Goal: Task Accomplishment & Management: Complete application form

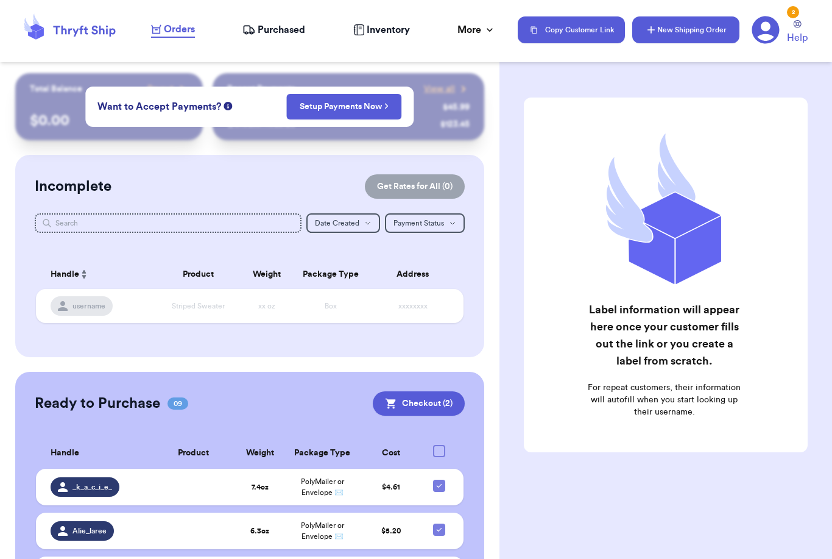
click at [683, 33] on button "New Shipping Order" at bounding box center [685, 29] width 107 height 27
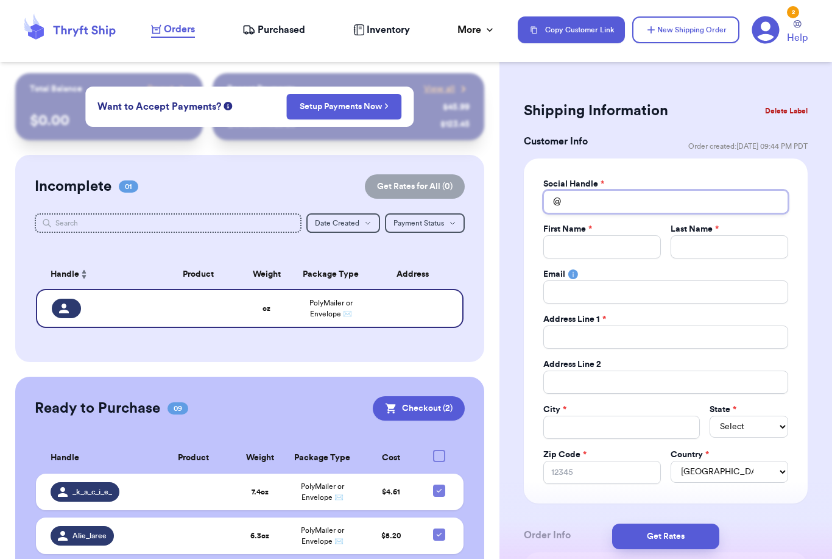
click at [571, 202] on input "Total Amount Paid" at bounding box center [665, 201] width 245 height 23
type input "C"
type input "Ca"
type input "Car"
type input "[PERSON_NAME]"
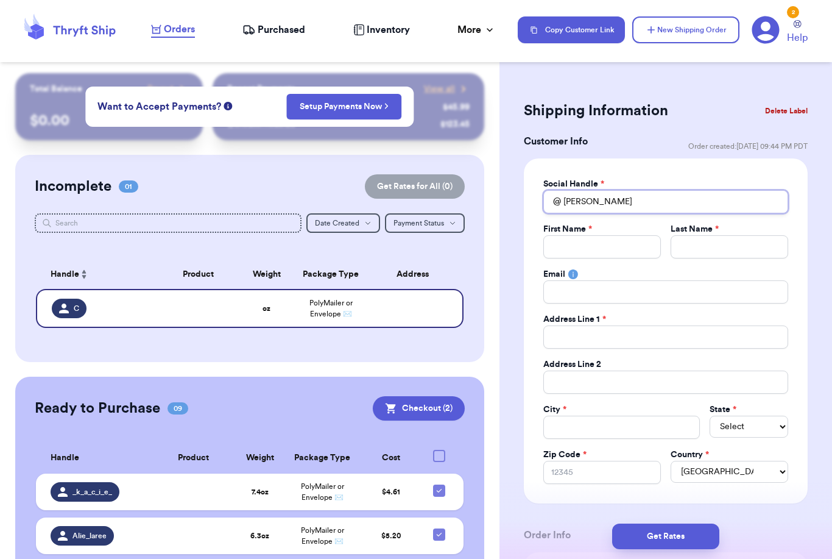
type input "[PERSON_NAME]"
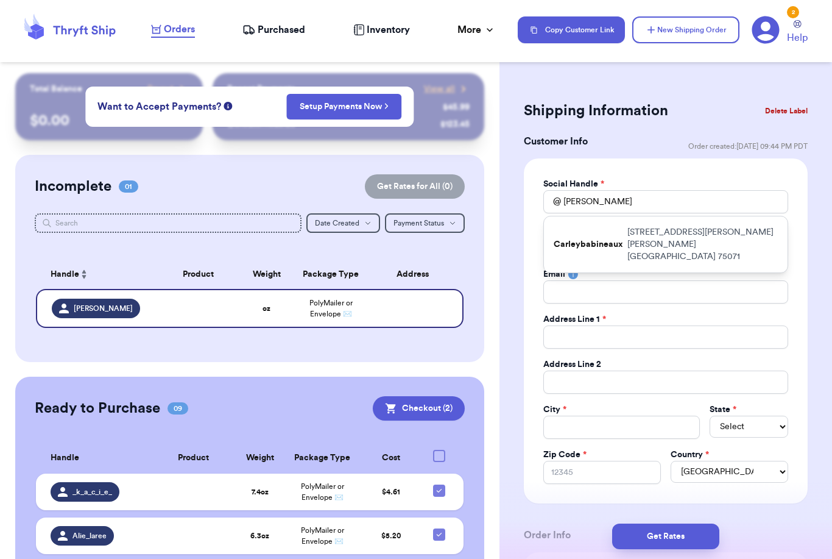
click at [592, 225] on div "Carleybabineaux [STREET_ADDRESS][PERSON_NAME][PERSON_NAME]" at bounding box center [666, 244] width 244 height 56
type input "Carleybabineaux"
type input "[PERSON_NAME]"
type input "[STREET_ADDRESS][PERSON_NAME]"
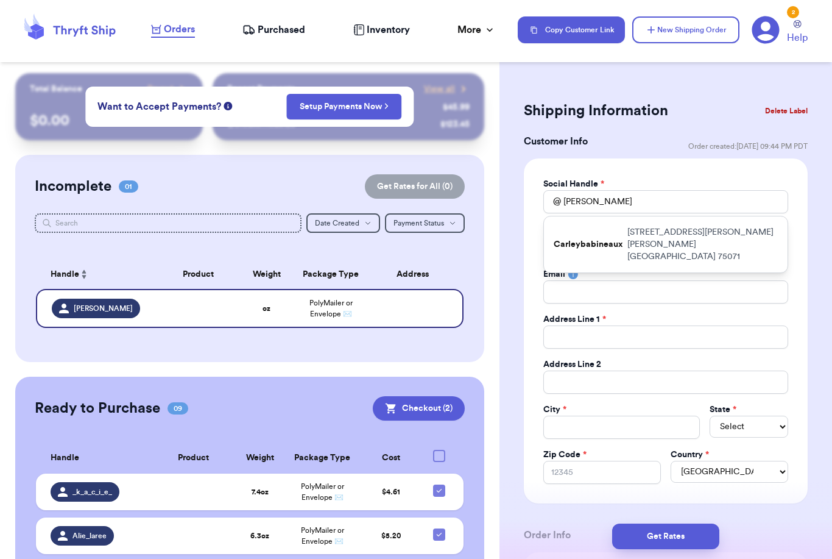
type input "[PERSON_NAME]"
select select "[GEOGRAPHIC_DATA]"
type input "75071"
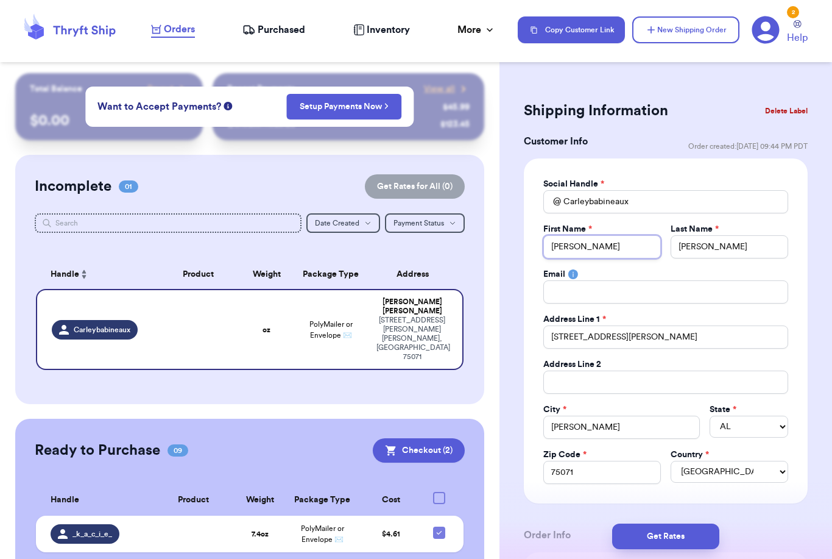
click at [551, 245] on input "[PERSON_NAME]" at bounding box center [602, 246] width 118 height 23
type input "[PERSON_NAME]"
click at [641, 342] on input "[STREET_ADDRESS][PERSON_NAME]" at bounding box center [665, 336] width 245 height 23
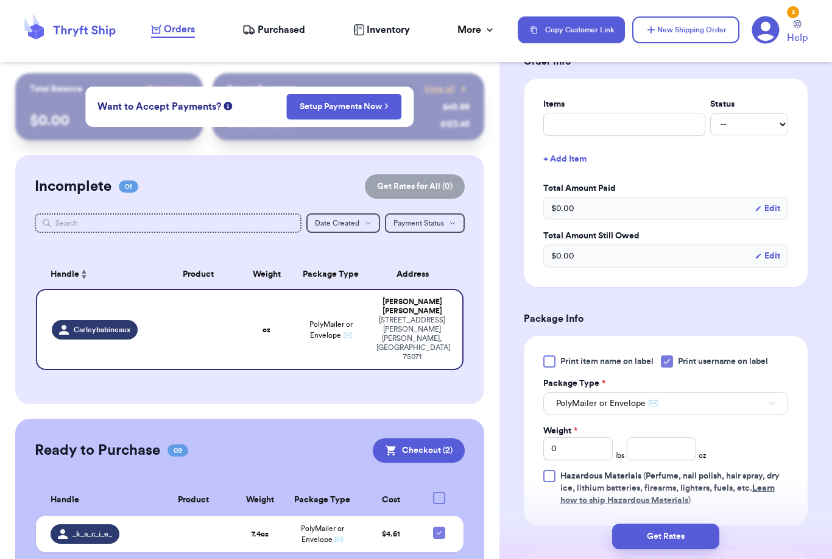
scroll to position [536, 0]
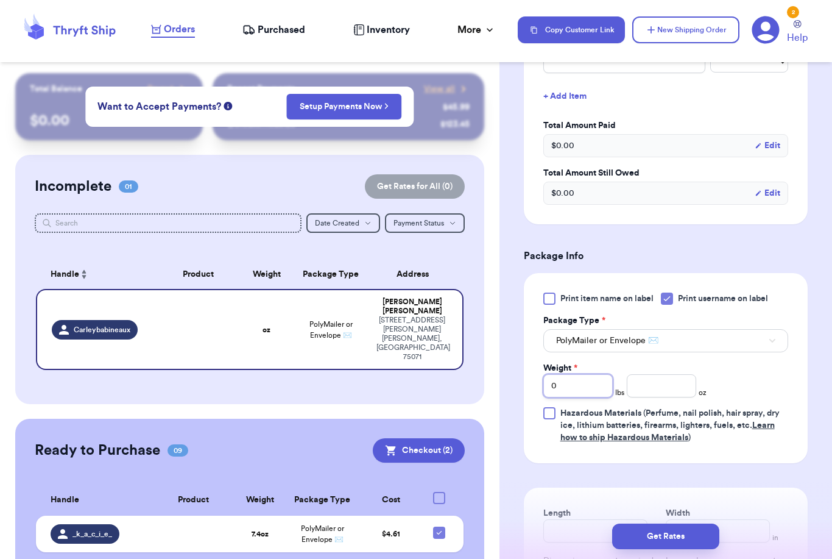
click at [602, 389] on input "0" at bounding box center [577, 385] width 69 height 23
type input "2"
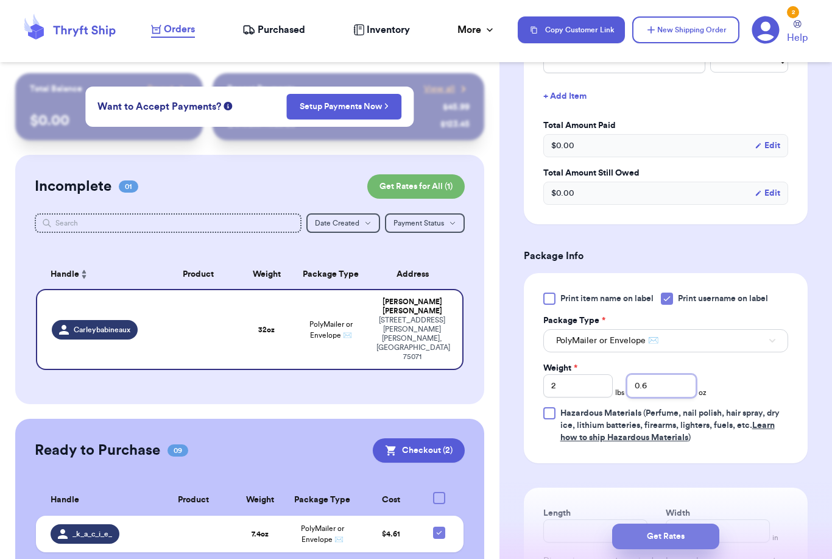
type input "0.6"
click at [697, 523] on button "Get Rates" at bounding box center [665, 536] width 107 height 26
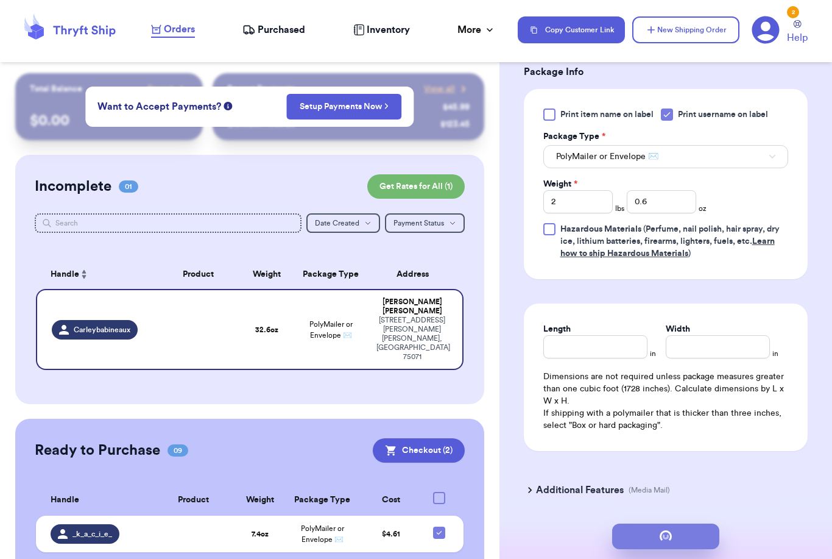
scroll to position [0, 0]
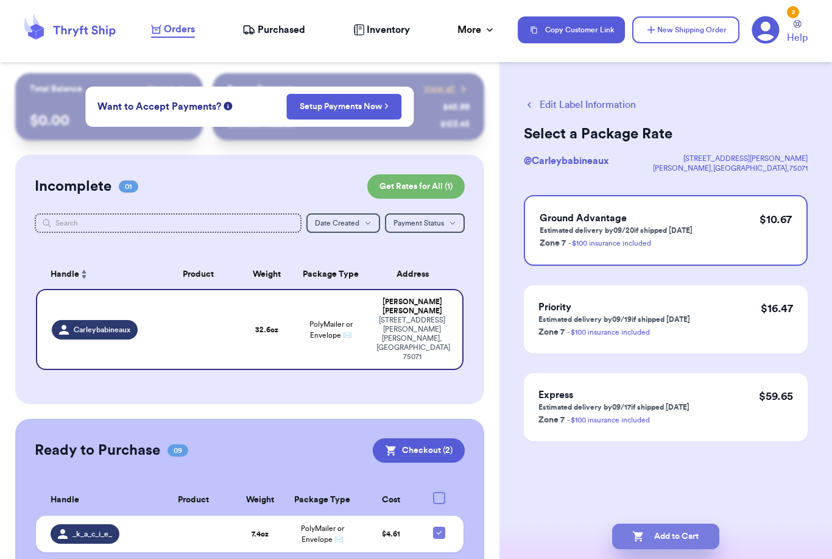
click at [674, 524] on button "Add to Cart" at bounding box center [665, 536] width 107 height 26
